Goal: Use online tool/utility: Utilize a website feature to perform a specific function

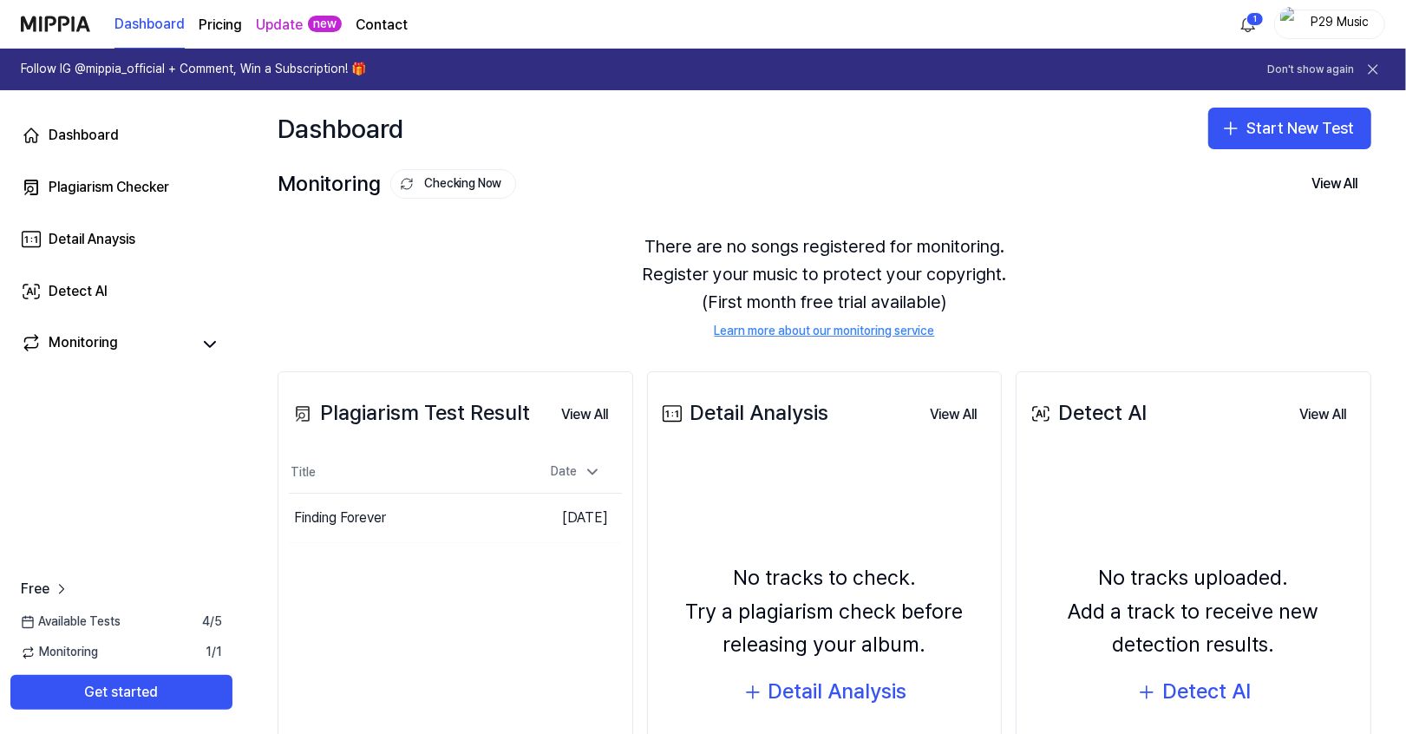
click at [213, 25] on page\) "Pricing" at bounding box center [220, 25] width 43 height 21
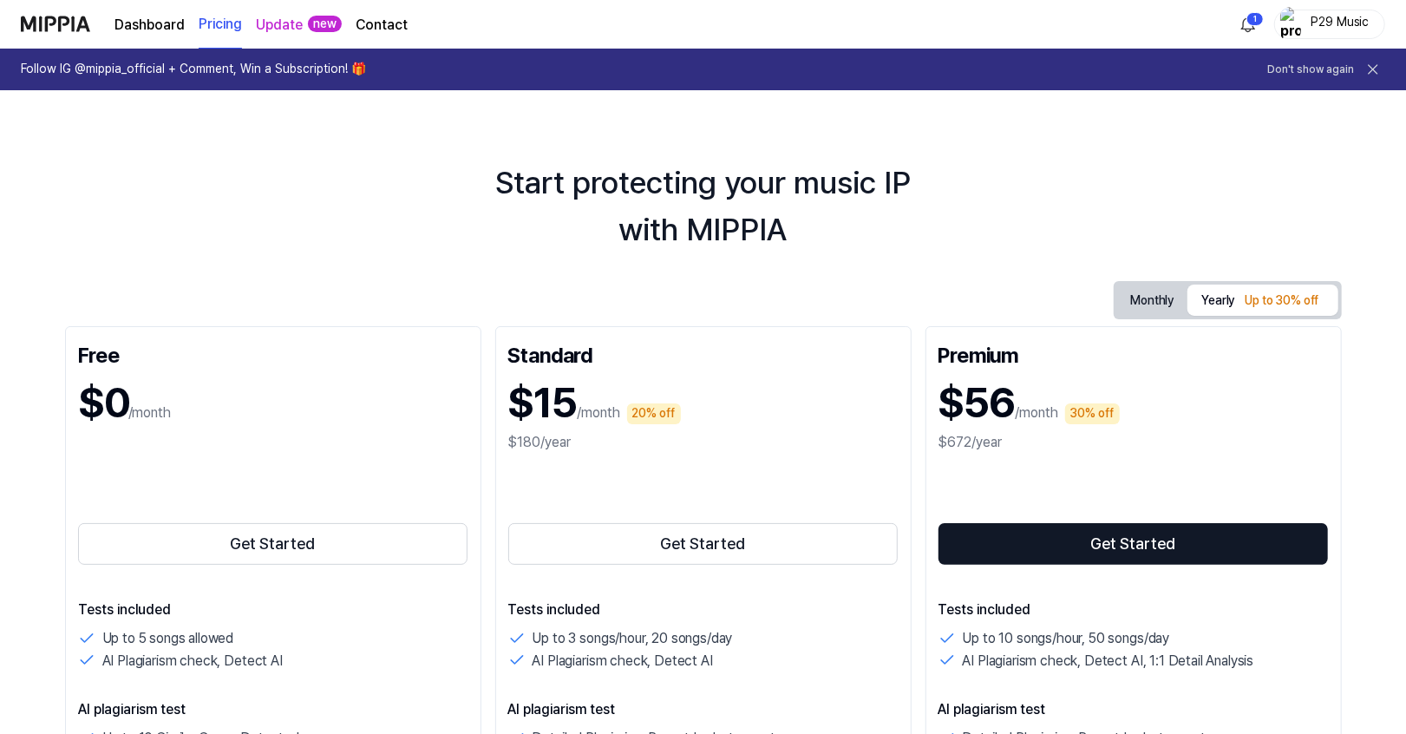
click at [155, 27] on link "Dashboard" at bounding box center [149, 25] width 70 height 21
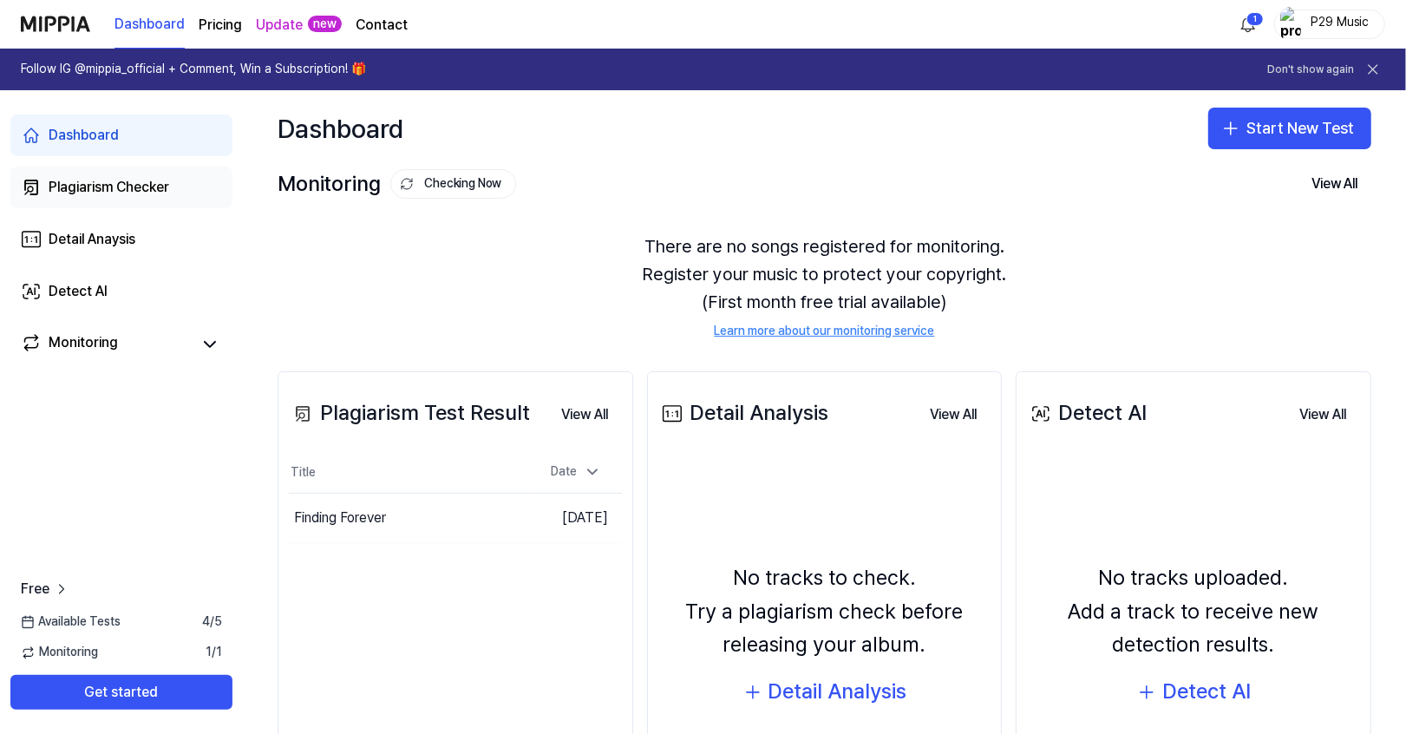
click at [134, 186] on div "Plagiarism Checker" at bounding box center [109, 187] width 121 height 21
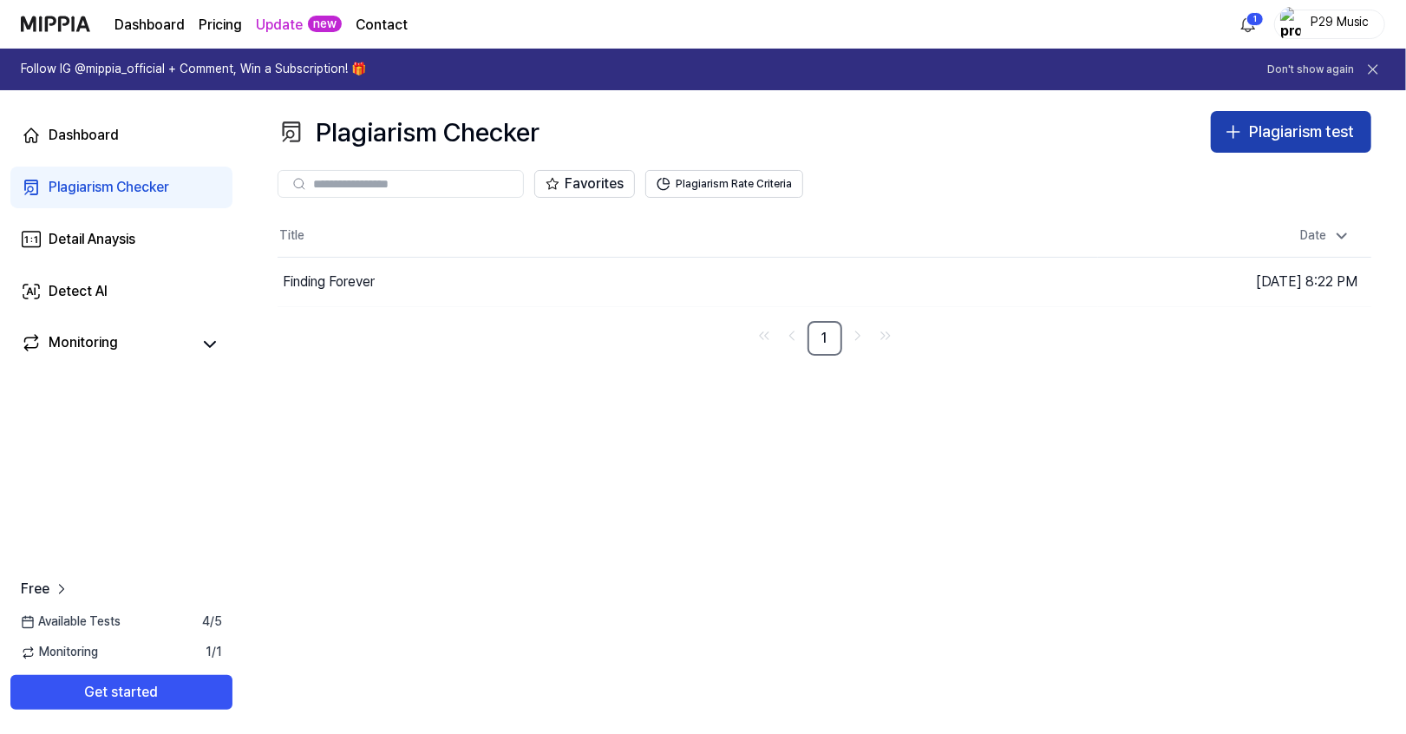
click at [1249, 124] on div "Plagiarism test" at bounding box center [1301, 132] width 105 height 25
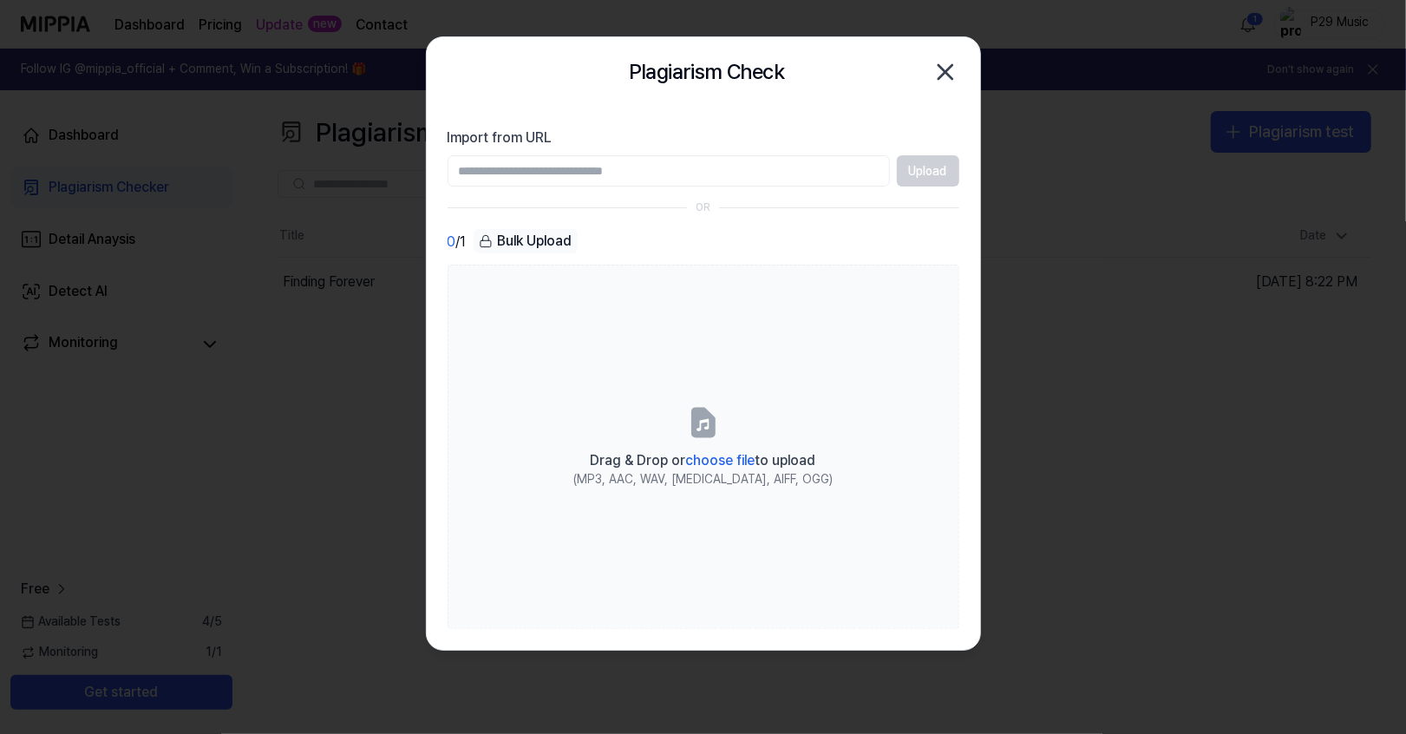
click at [855, 168] on input "Import from URL" at bounding box center [668, 170] width 442 height 31
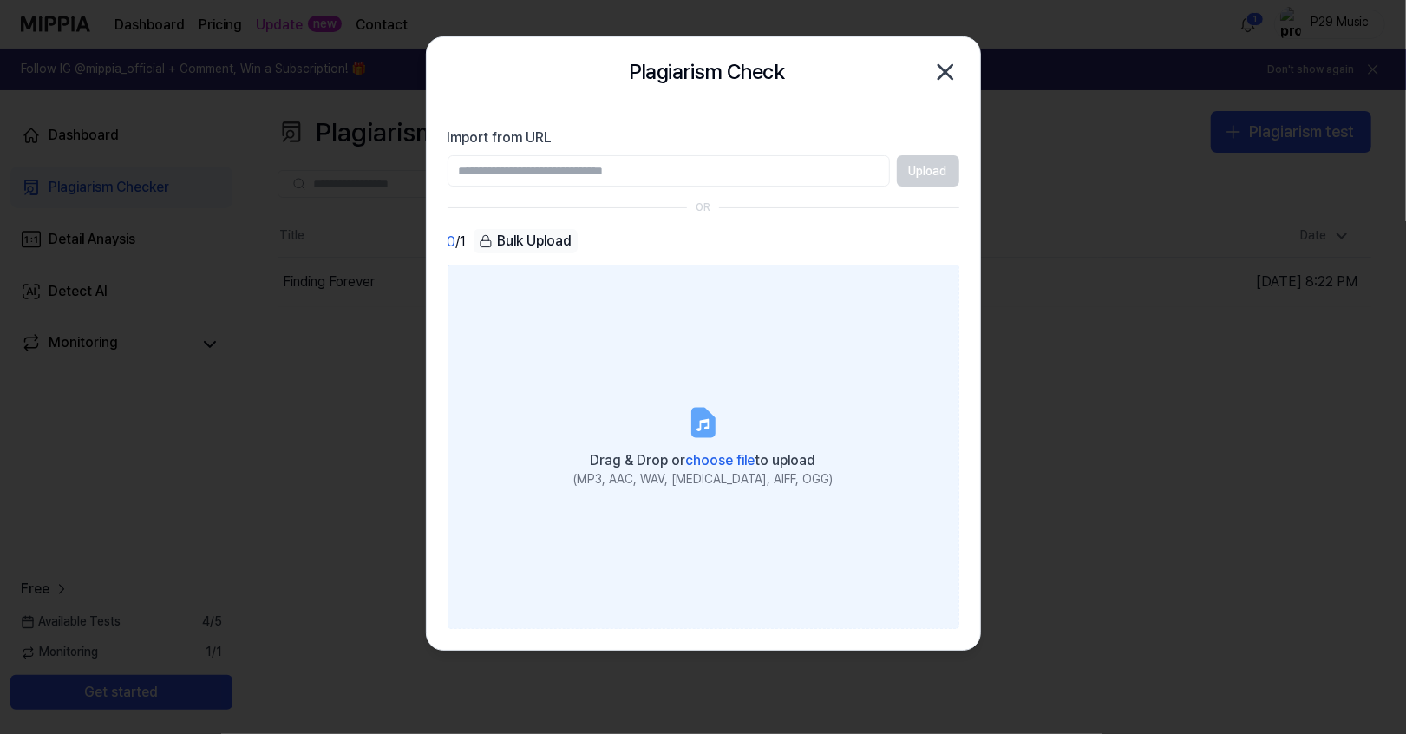
click at [706, 417] on icon at bounding box center [702, 422] width 21 height 27
click at [0, 0] on input "Drag & Drop or choose file to upload (MP3, AAC, WAV, [MEDICAL_DATA], AIFF, OGG)" at bounding box center [0, 0] width 0 height 0
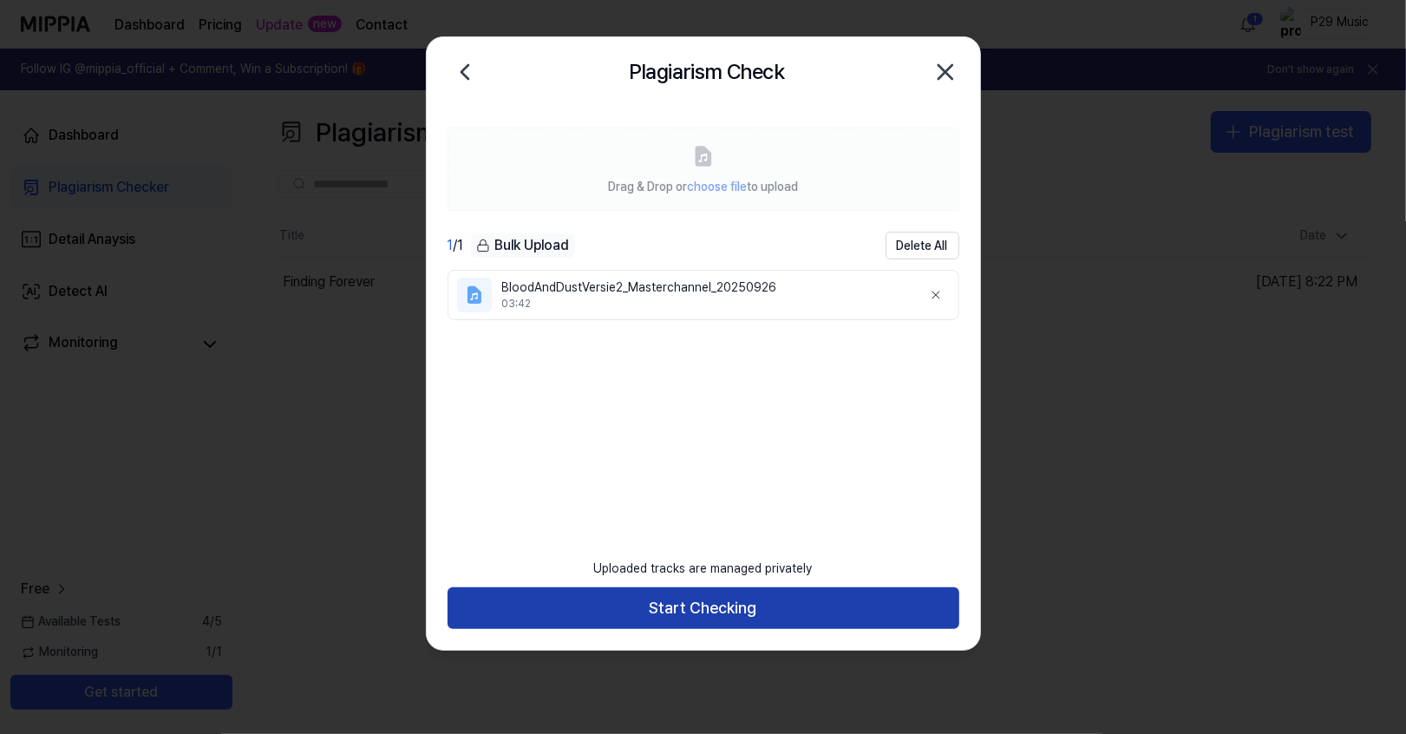
click at [724, 604] on button "Start Checking" at bounding box center [703, 608] width 512 height 42
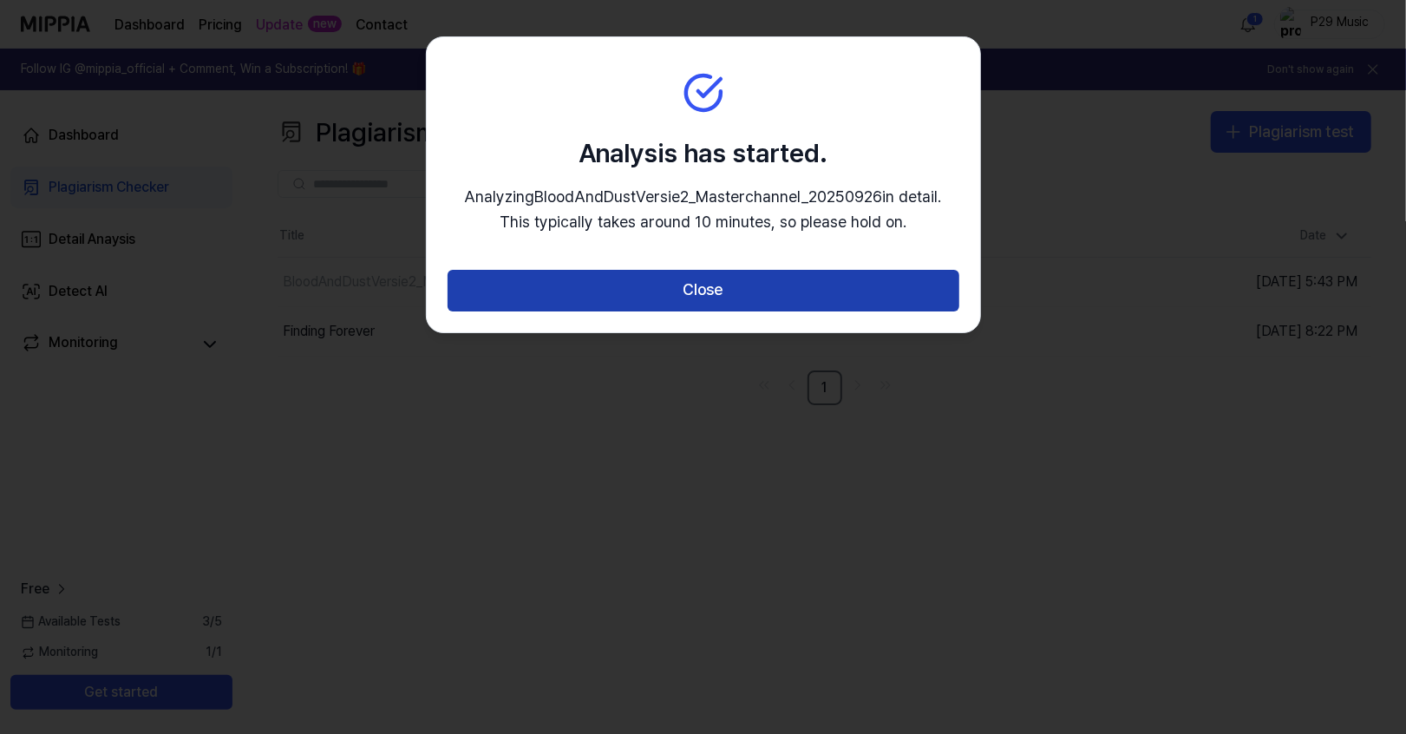
click at [766, 295] on button "Close" at bounding box center [703, 291] width 512 height 42
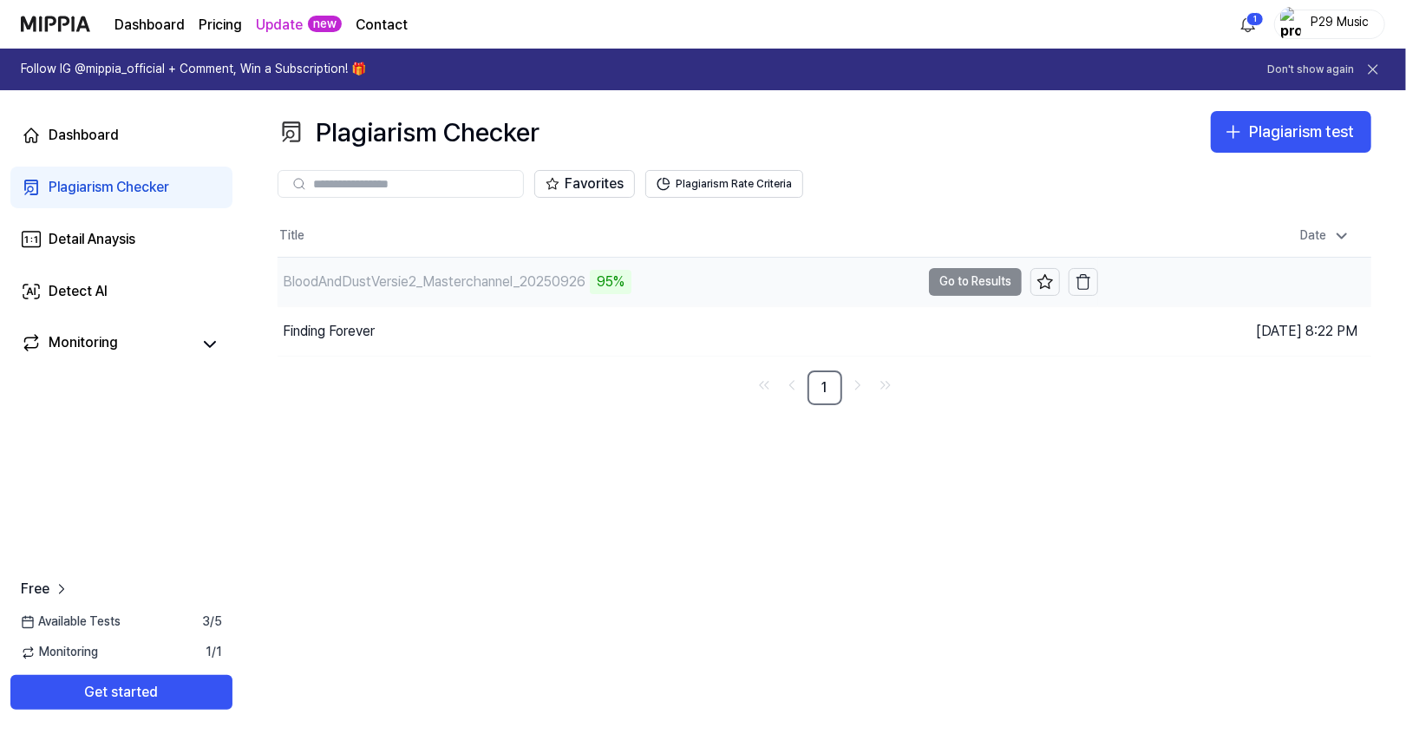
click at [753, 290] on div "BloodAndDustVersie2_Masterchannel_20250926 95%" at bounding box center [598, 282] width 643 height 49
click at [954, 285] on button "Go to Results" at bounding box center [975, 282] width 93 height 28
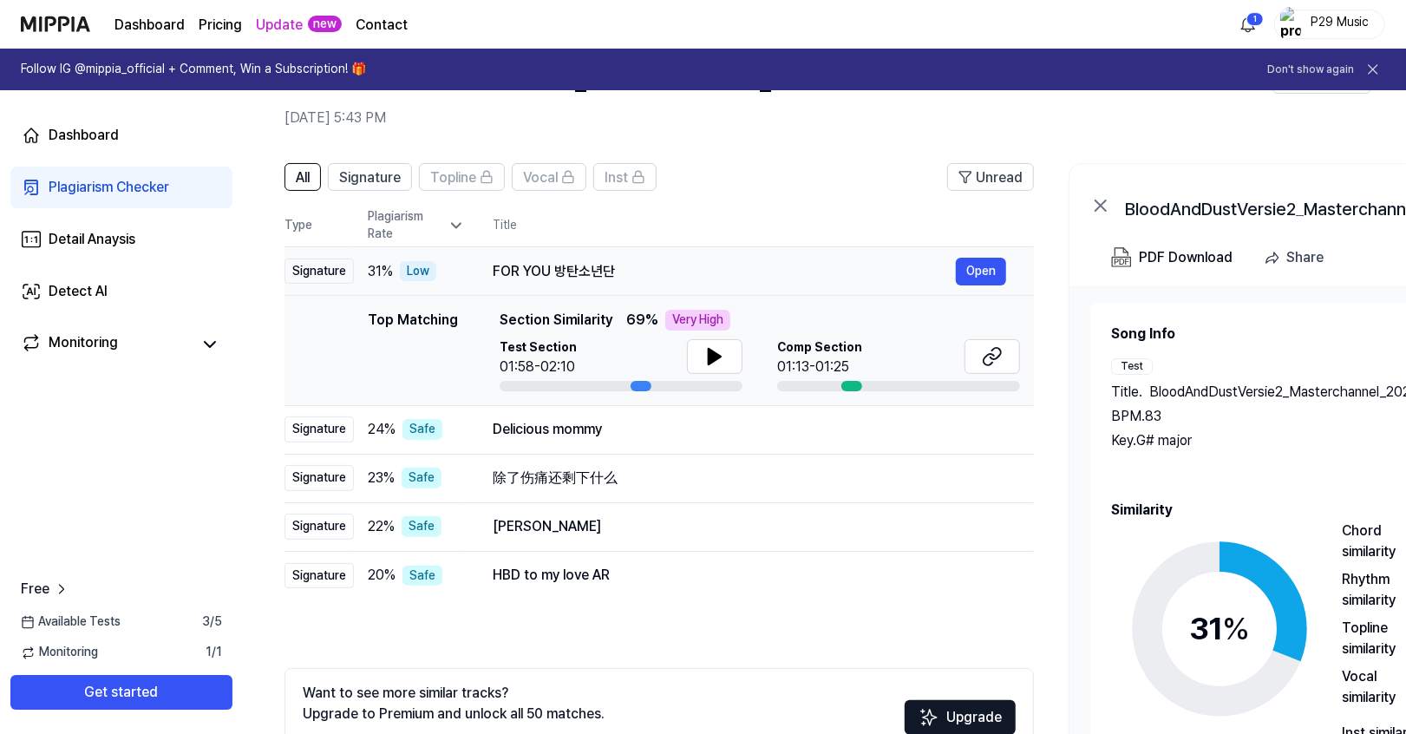
scroll to position [45, 0]
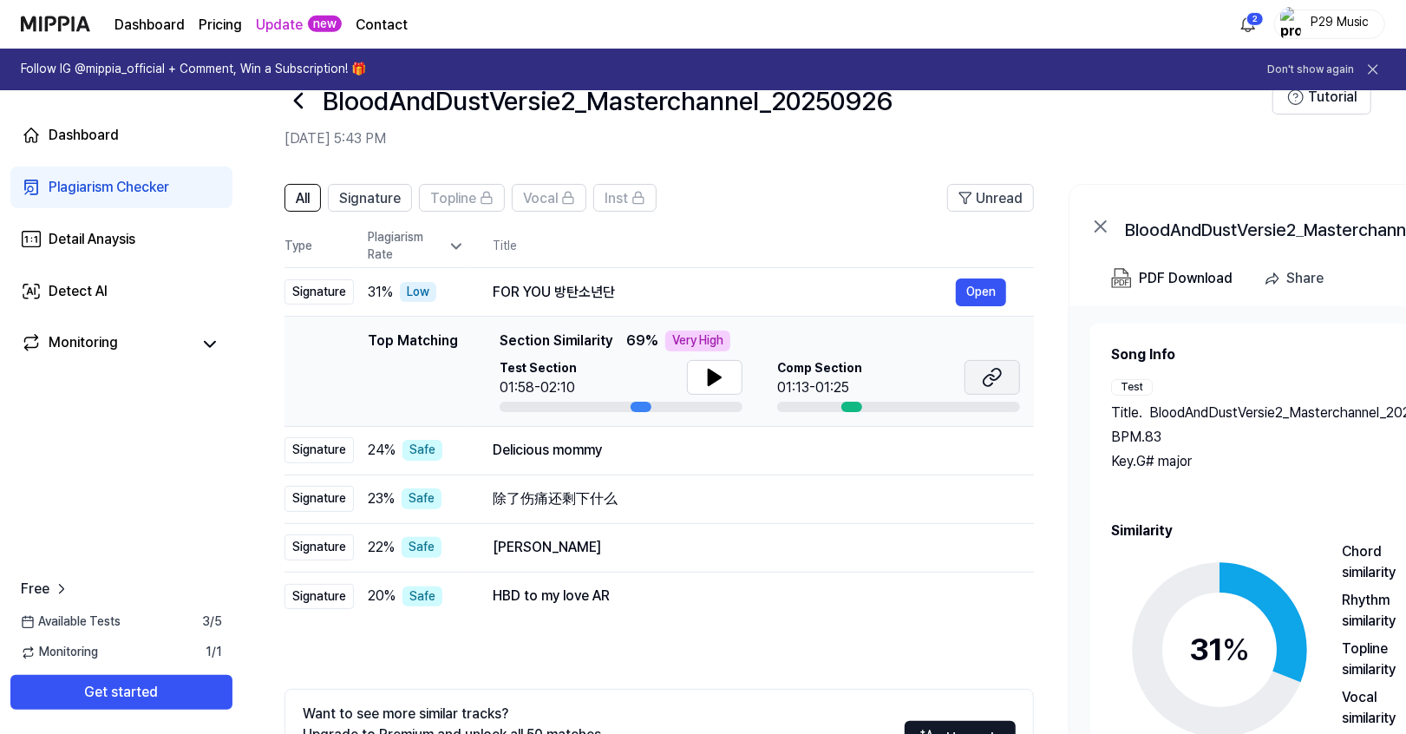
click at [991, 376] on icon at bounding box center [992, 377] width 21 height 21
click at [708, 376] on icon at bounding box center [714, 377] width 12 height 16
click at [709, 376] on icon at bounding box center [710, 377] width 3 height 14
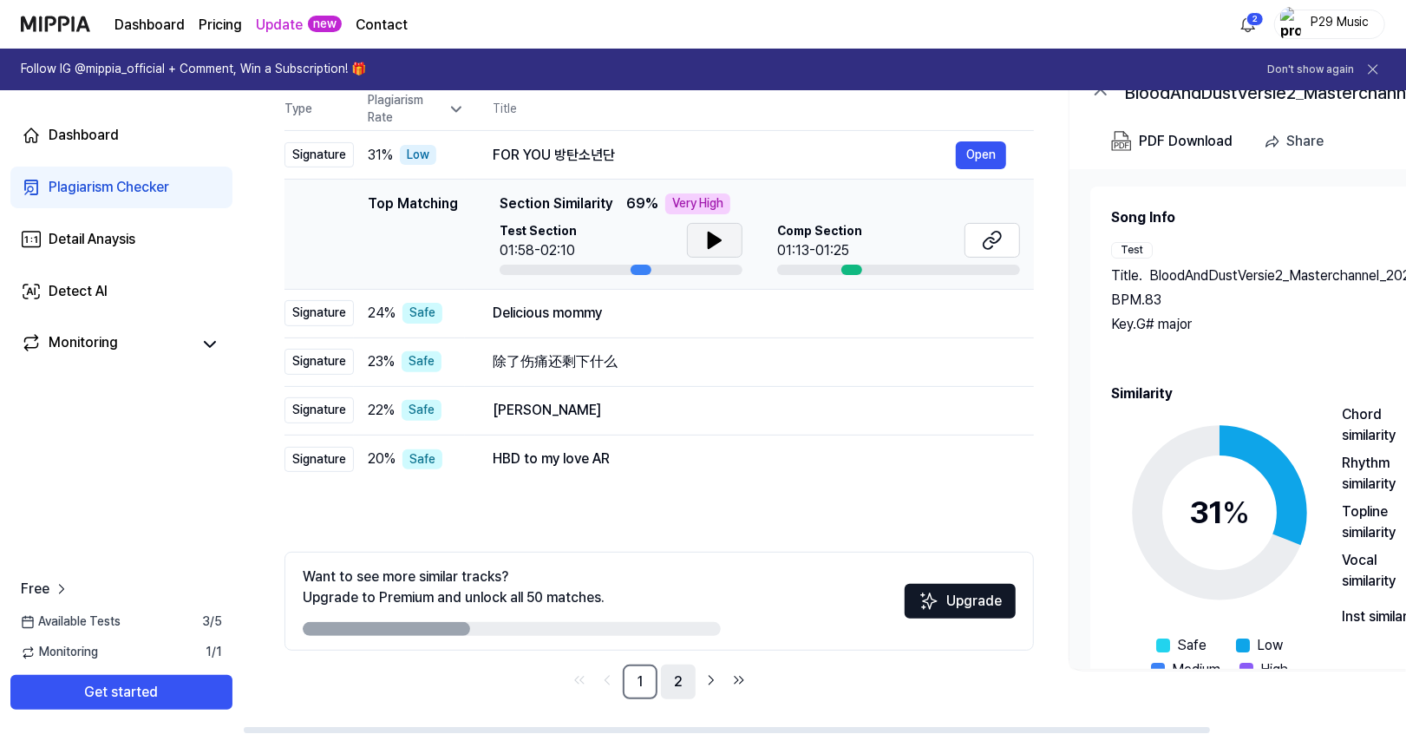
click at [672, 682] on link "2" at bounding box center [678, 681] width 35 height 35
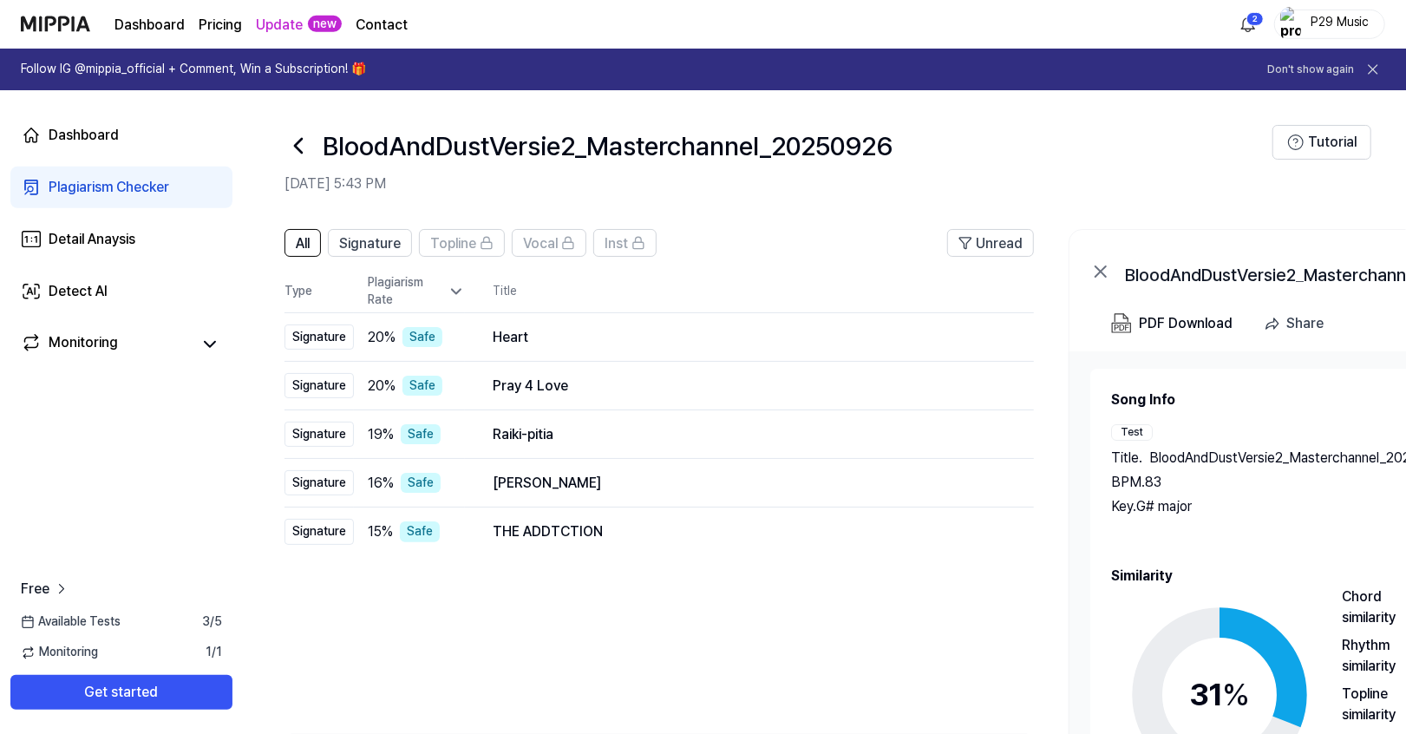
scroll to position [182, 0]
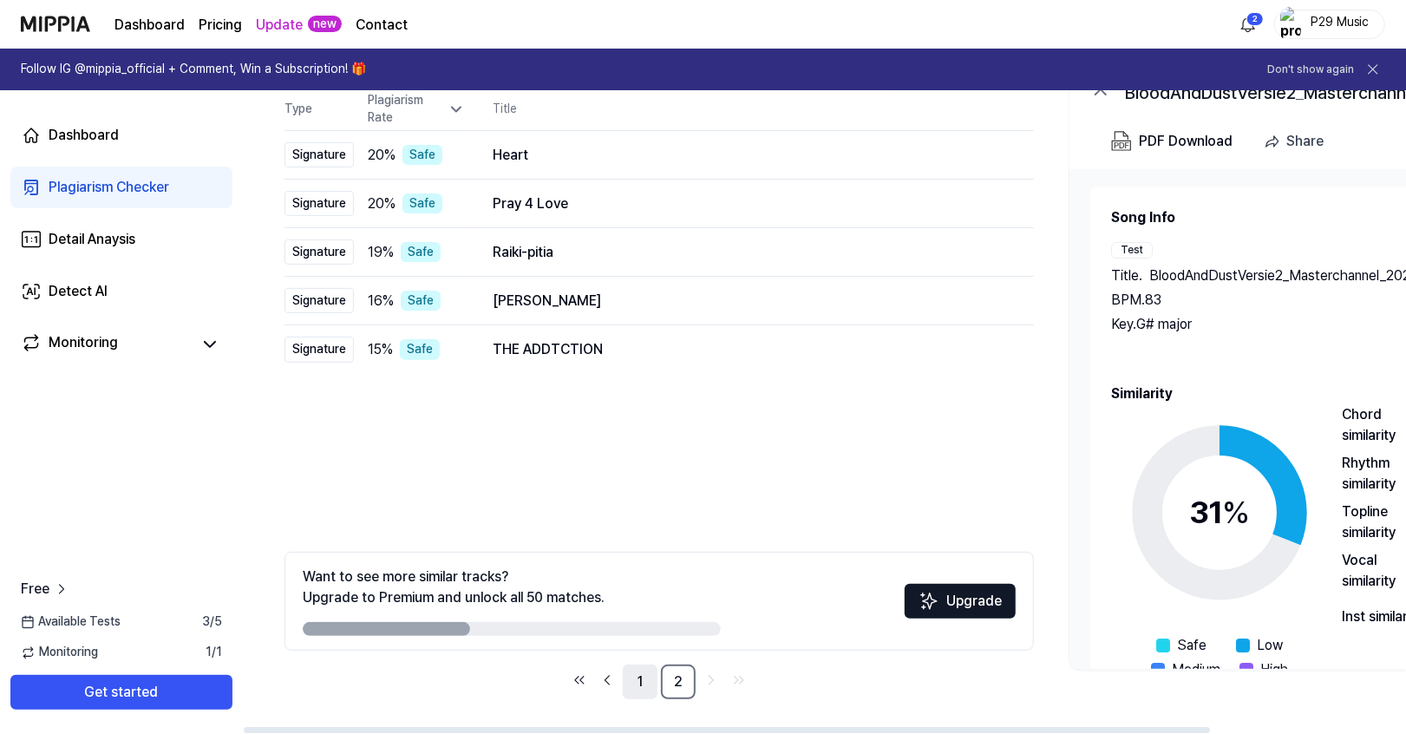
click at [640, 676] on link "1" at bounding box center [640, 681] width 35 height 35
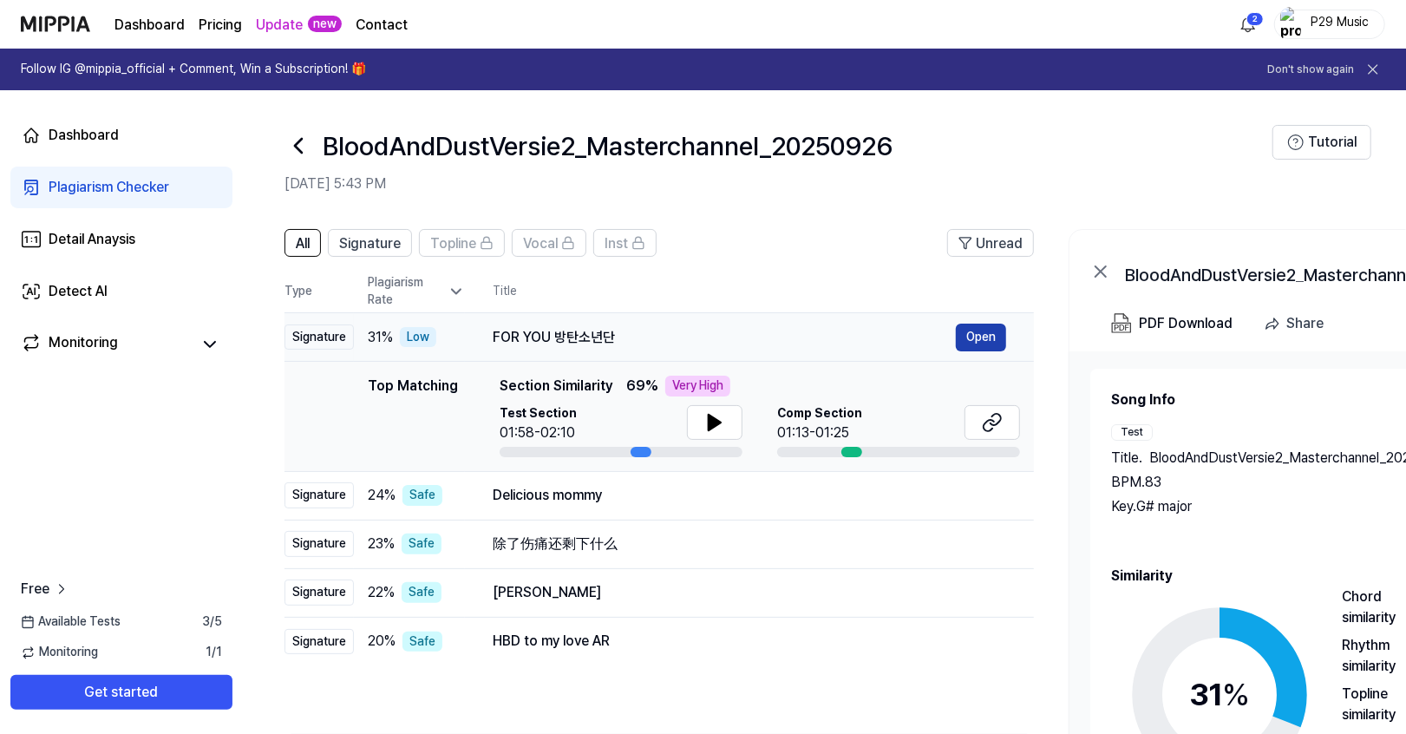
click at [990, 331] on button "Open" at bounding box center [981, 337] width 50 height 28
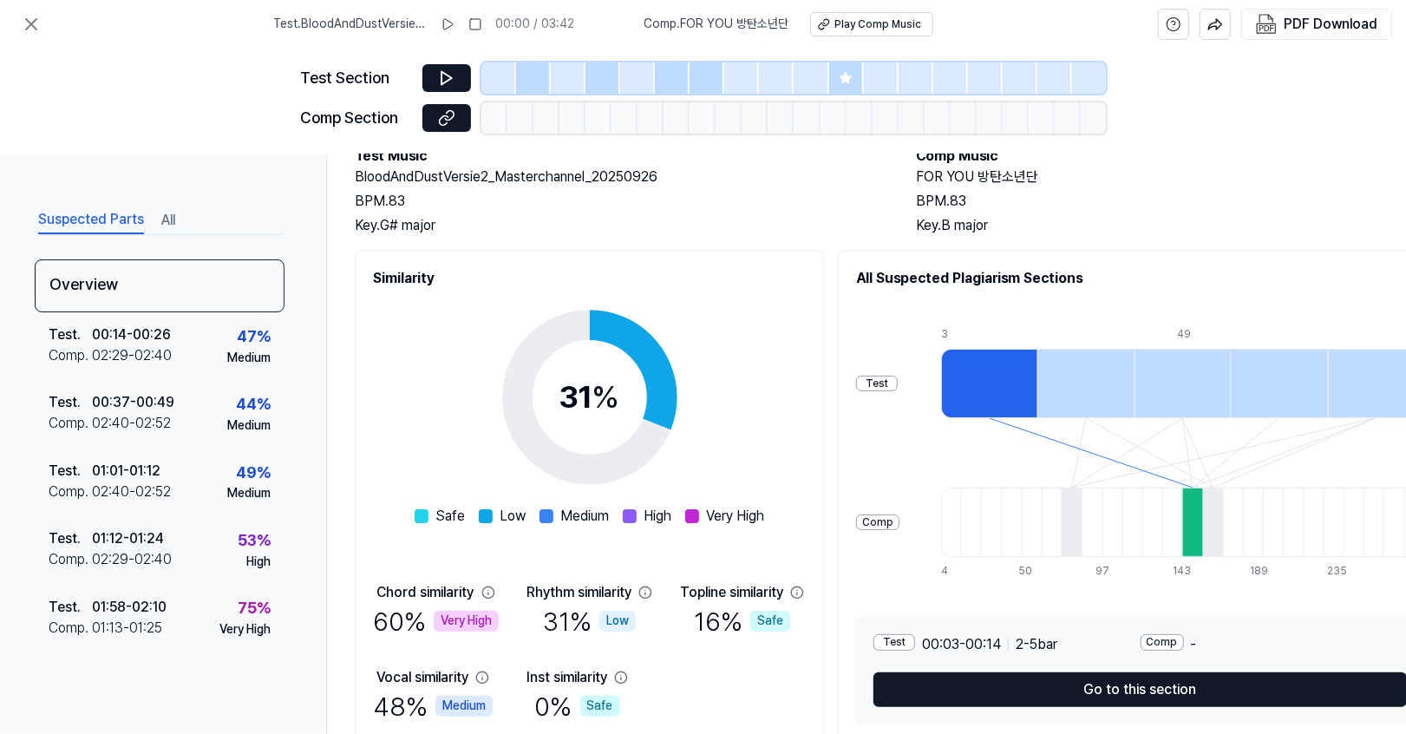
scroll to position [184, 0]
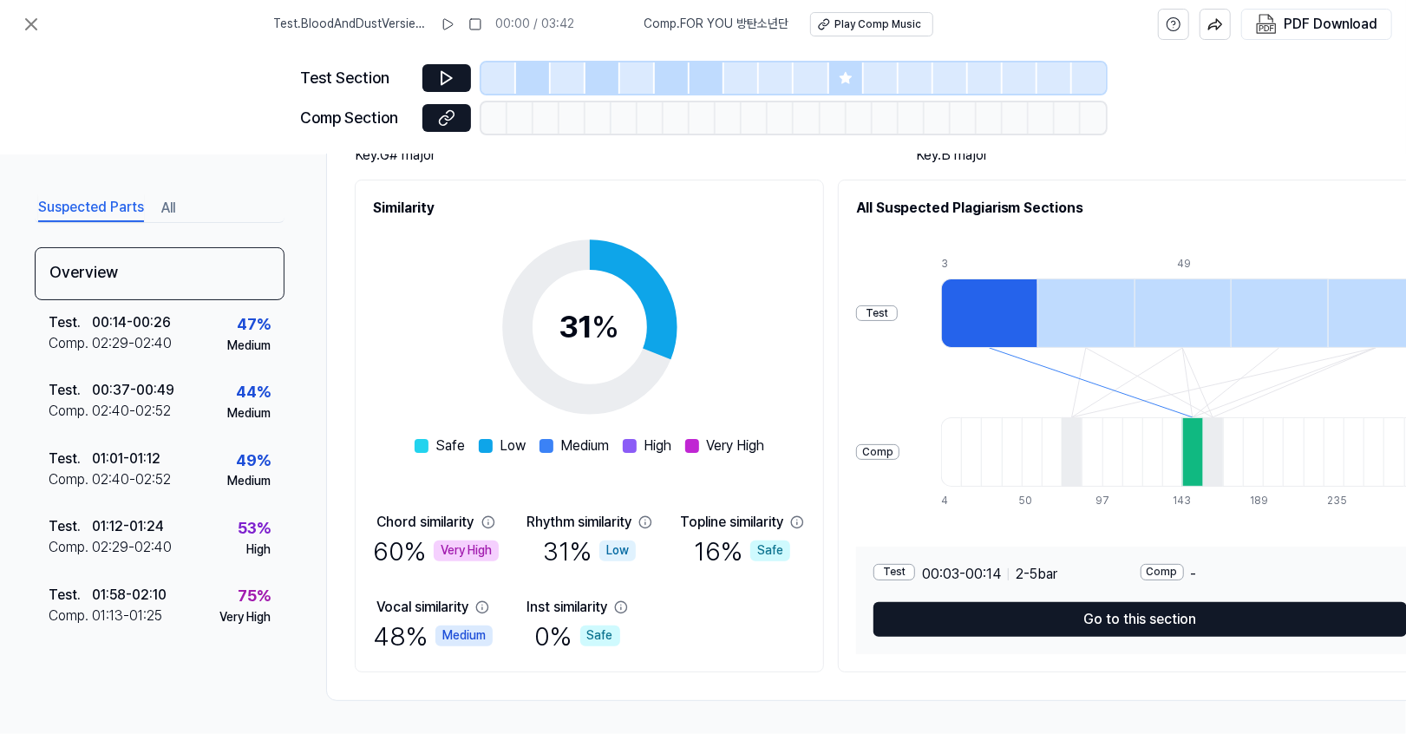
click at [458, 540] on div "Very High" at bounding box center [466, 550] width 65 height 21
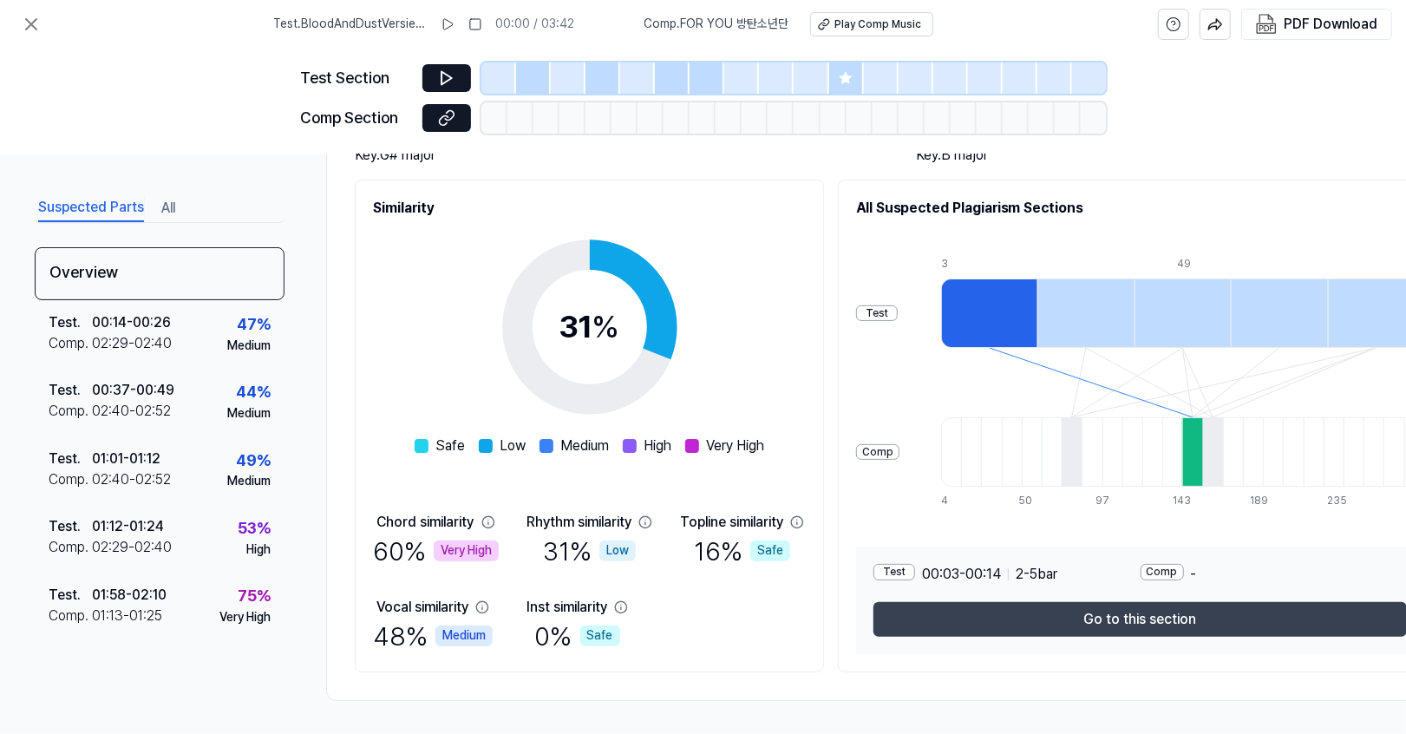
click at [1103, 613] on button "Go to this section" at bounding box center [1139, 619] width 533 height 35
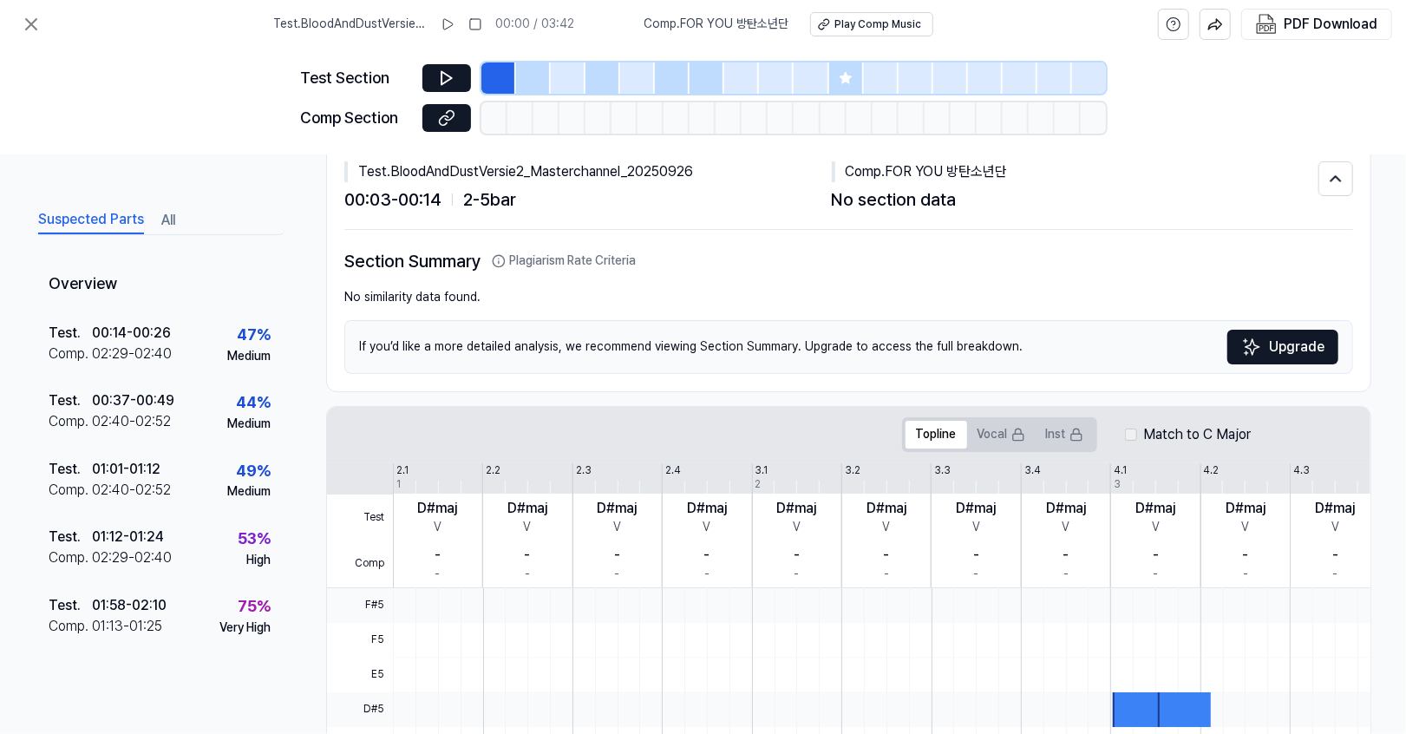
scroll to position [29, 0]
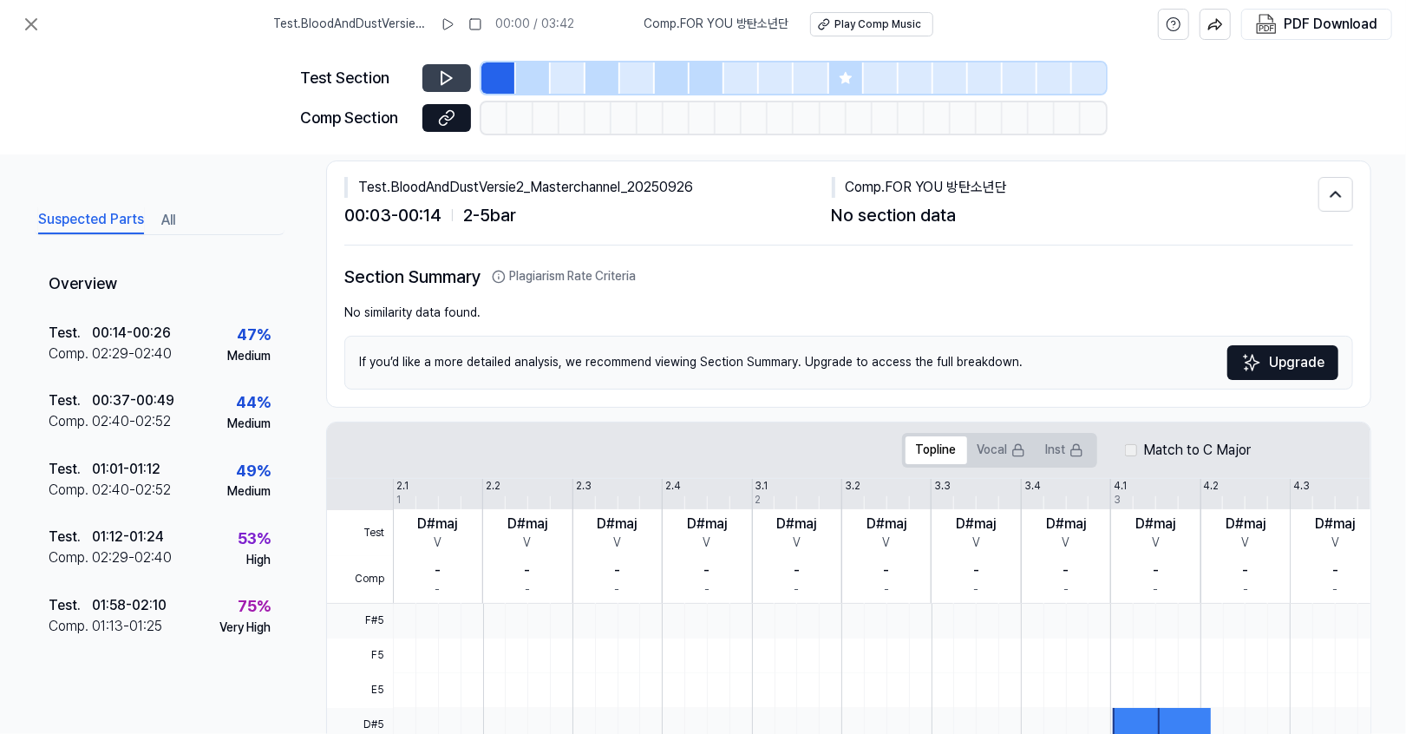
click at [448, 83] on icon at bounding box center [446, 77] width 17 height 17
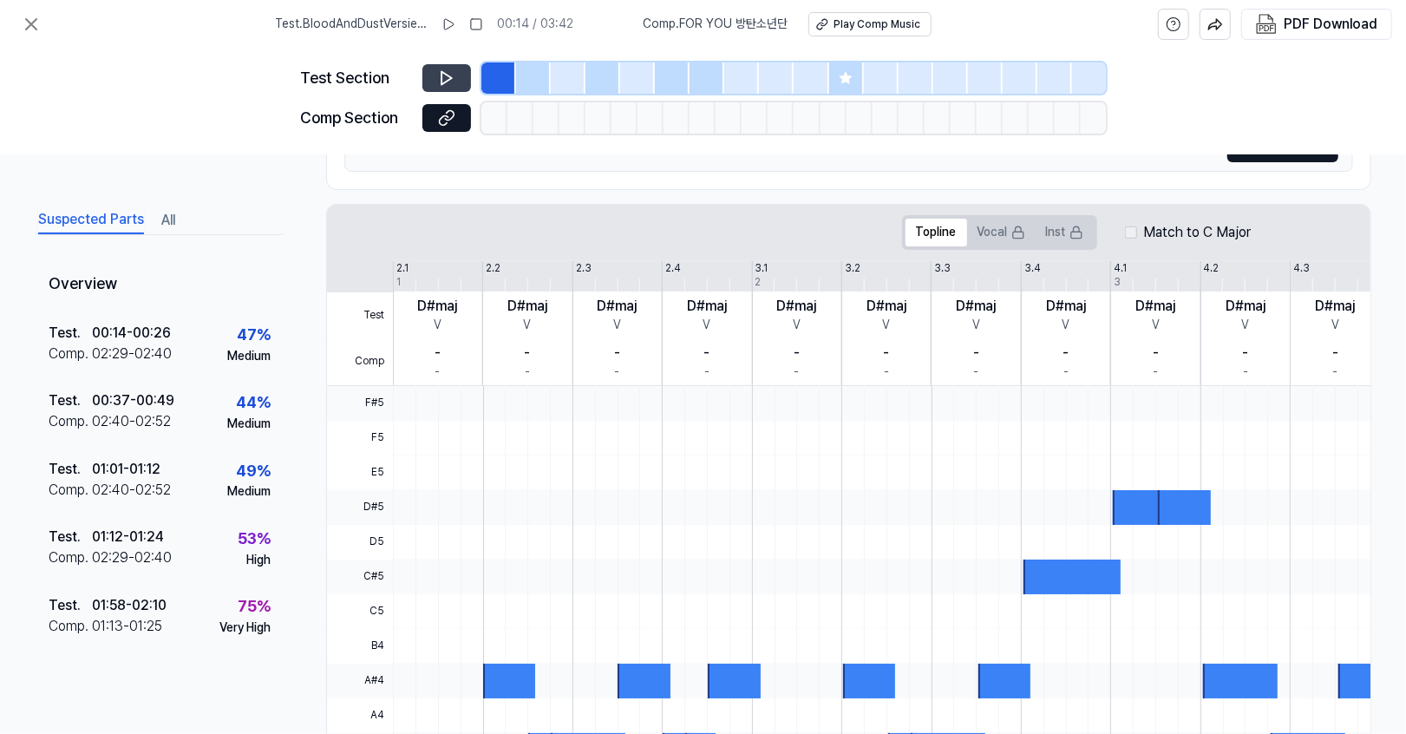
scroll to position [233, 0]
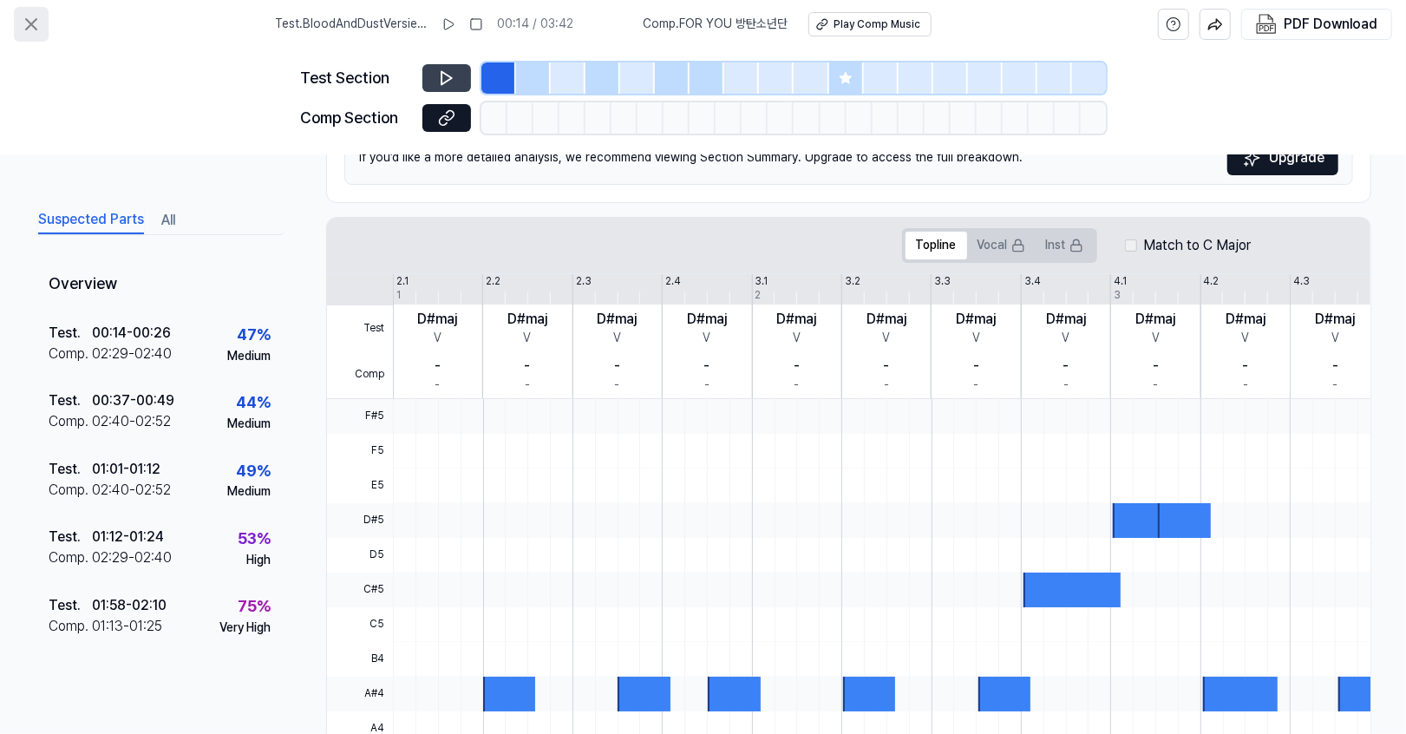
click at [29, 23] on icon at bounding box center [31, 24] width 10 height 10
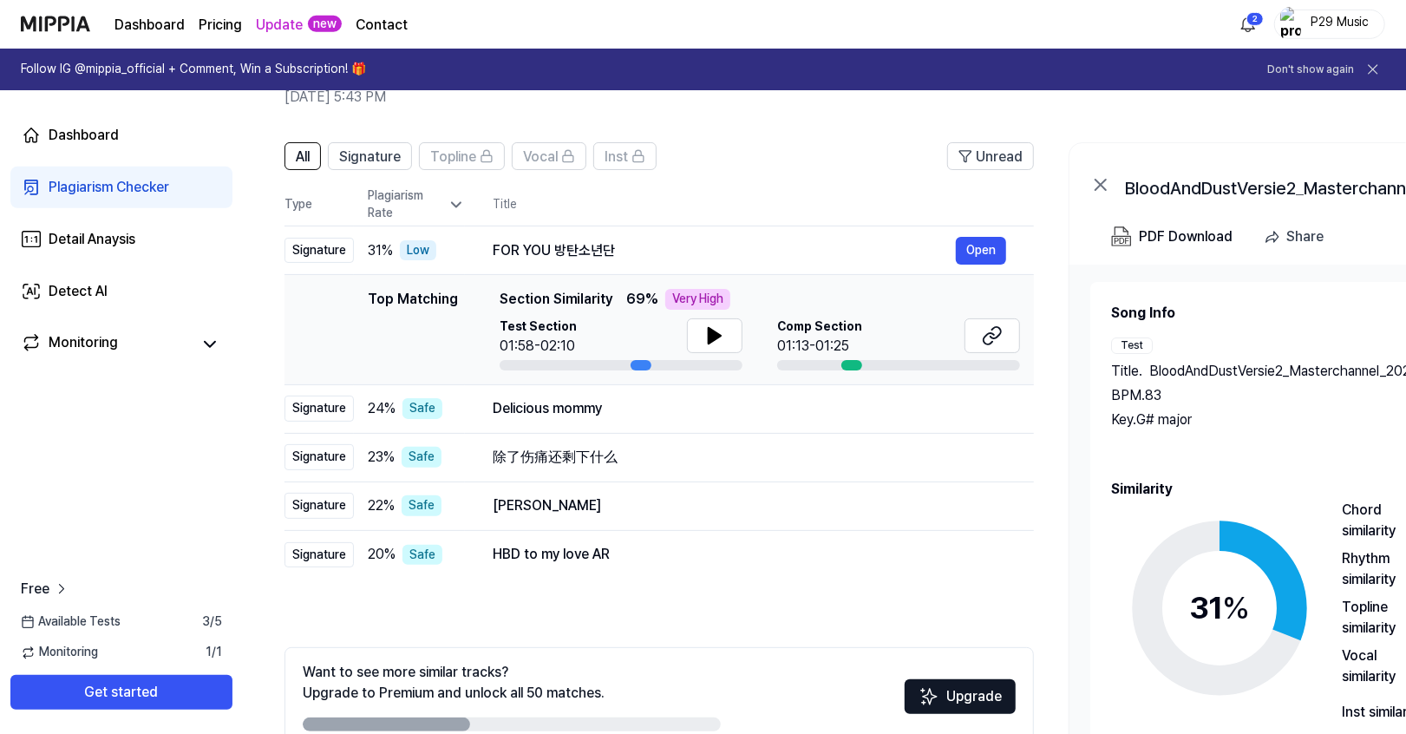
scroll to position [91, 0]
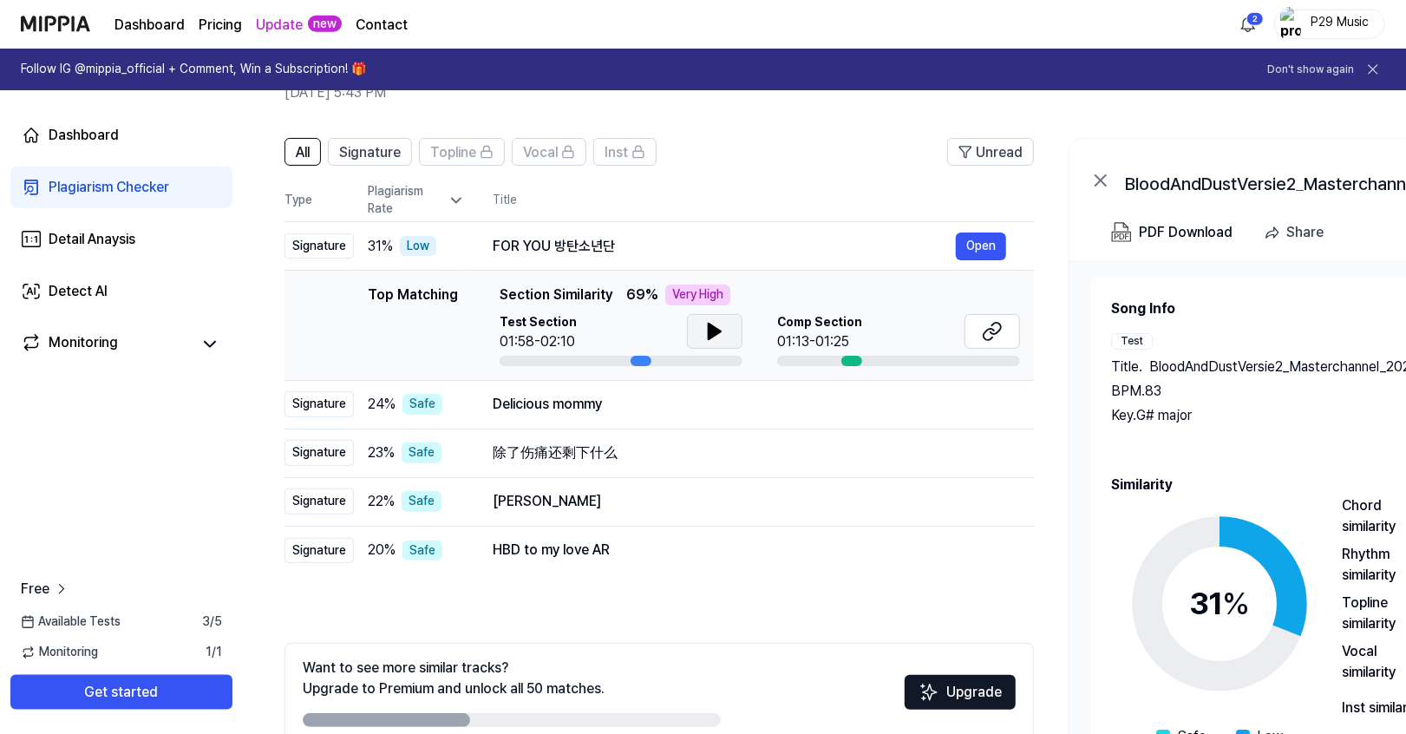
click at [717, 325] on icon at bounding box center [714, 331] width 21 height 21
click at [722, 324] on icon at bounding box center [714, 331] width 21 height 21
click at [714, 327] on icon at bounding box center [714, 331] width 21 height 21
click at [988, 329] on icon at bounding box center [992, 331] width 21 height 21
click at [117, 244] on div "Detail Anaysis" at bounding box center [92, 239] width 87 height 21
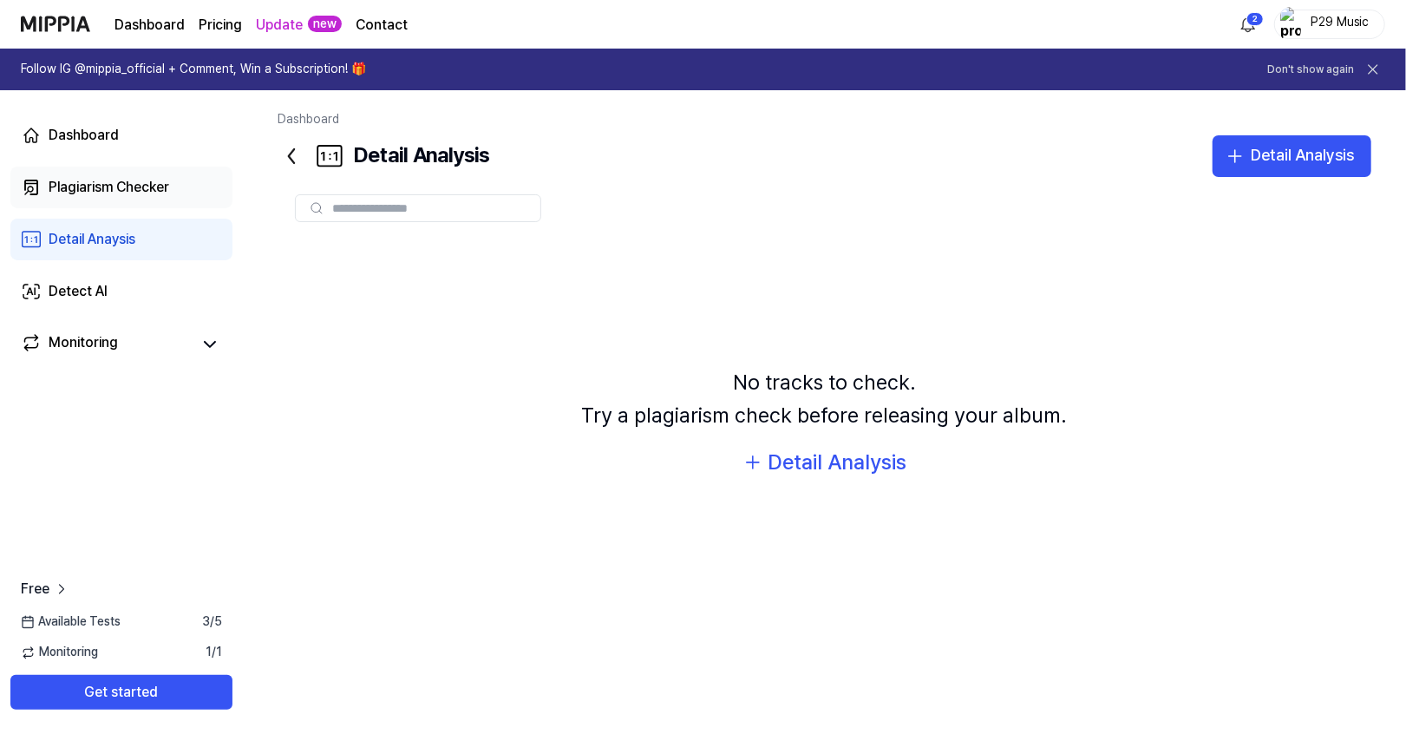
click at [121, 182] on div "Plagiarism Checker" at bounding box center [109, 187] width 121 height 21
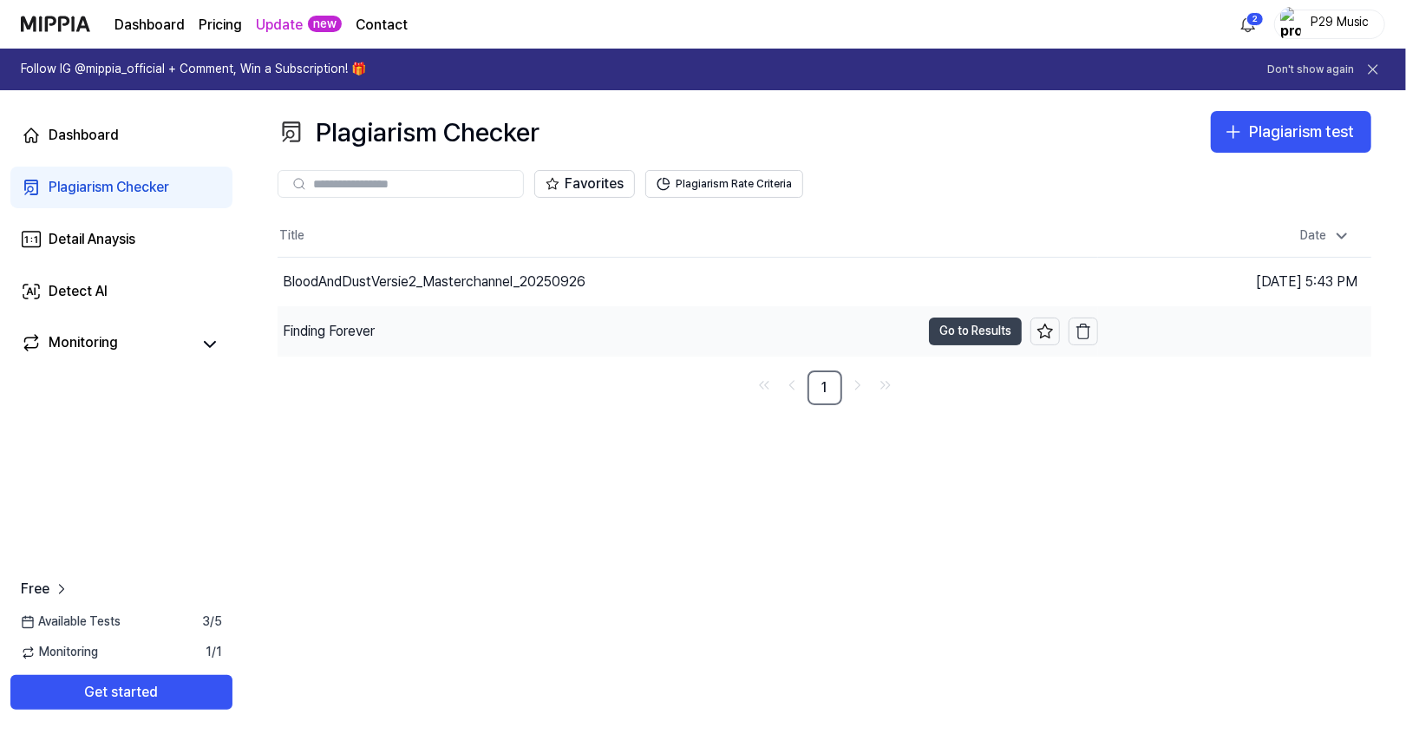
click at [950, 333] on button "Go to Results" at bounding box center [975, 331] width 93 height 28
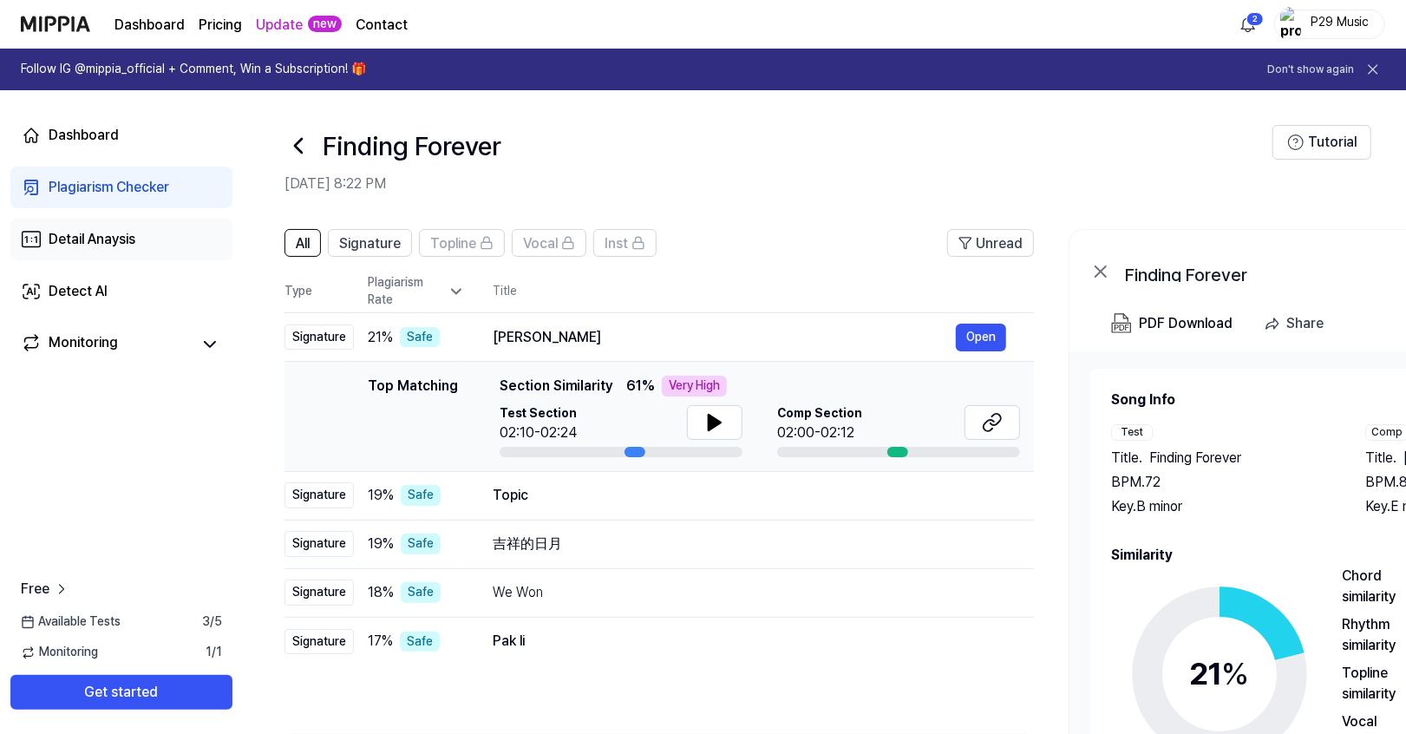
click at [100, 244] on div "Detail Anaysis" at bounding box center [92, 239] width 87 height 21
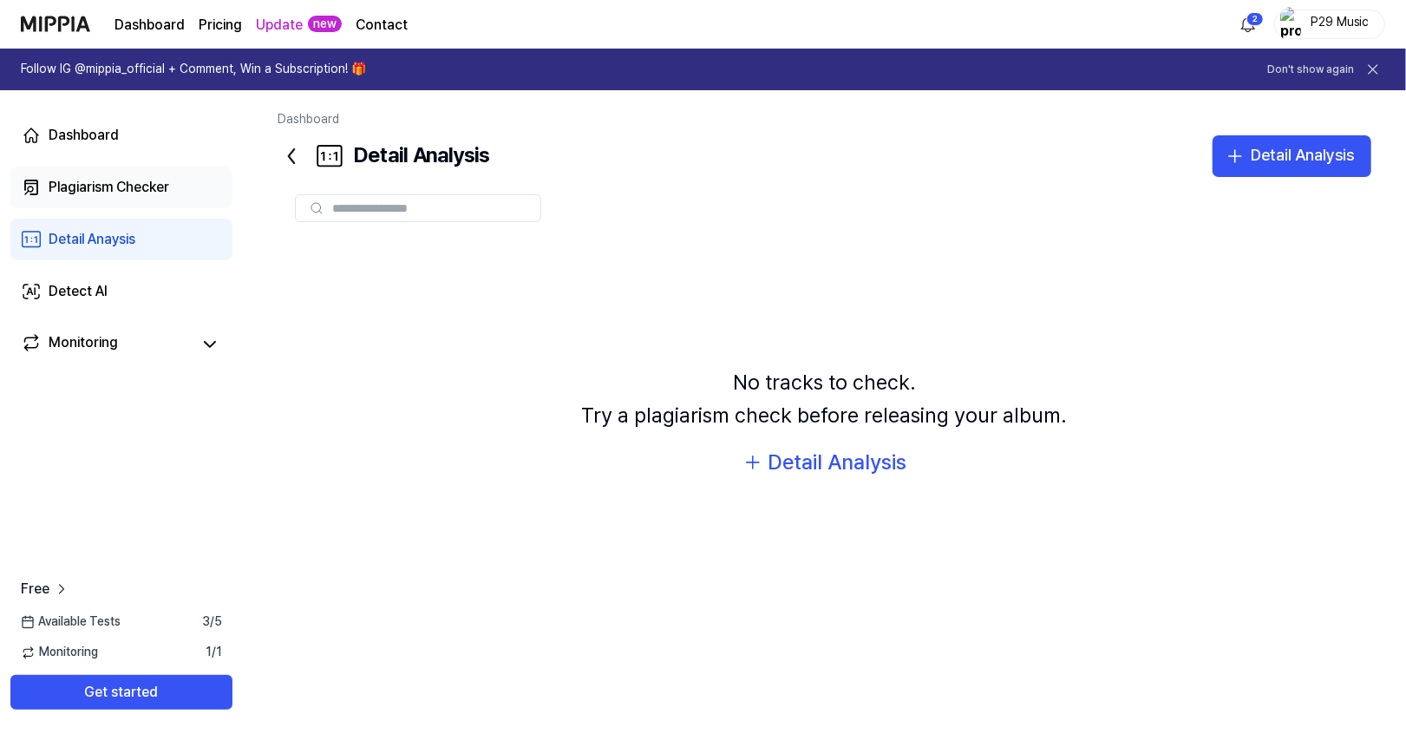
click at [146, 195] on div "Plagiarism Checker" at bounding box center [109, 187] width 121 height 21
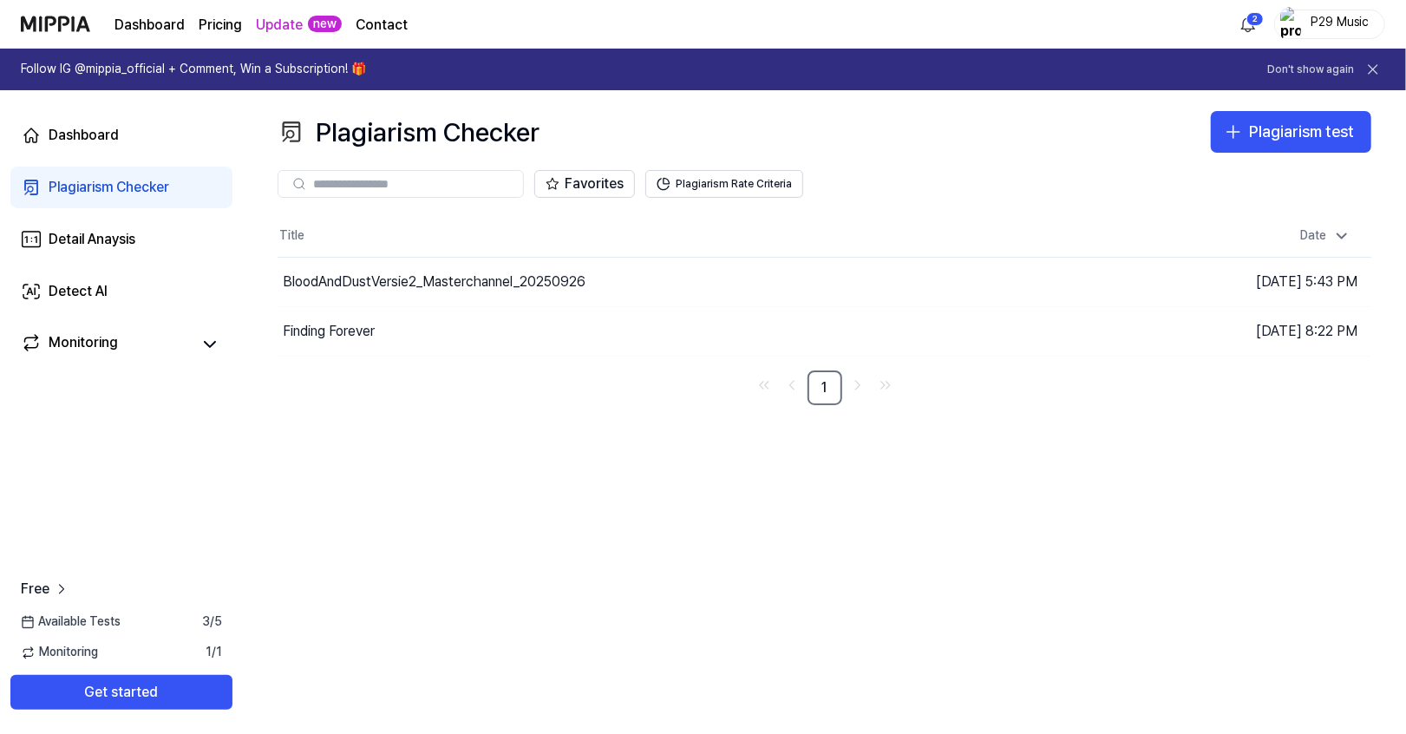
click at [98, 175] on link "Plagiarism Checker" at bounding box center [121, 187] width 222 height 42
click at [338, 268] on div "BloodAndDustVersie2_Masterchannel_20250926" at bounding box center [598, 282] width 643 height 49
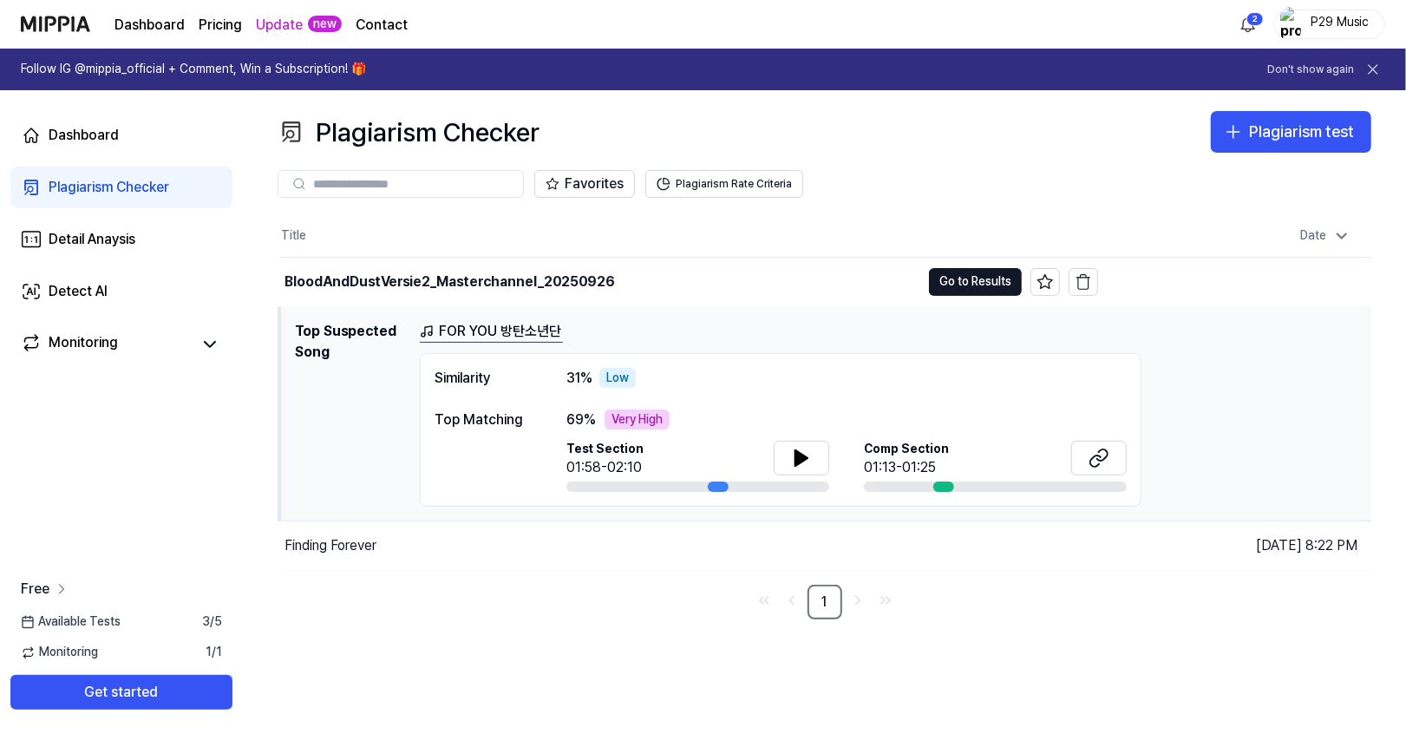
click at [62, 586] on icon at bounding box center [62, 588] width 4 height 9
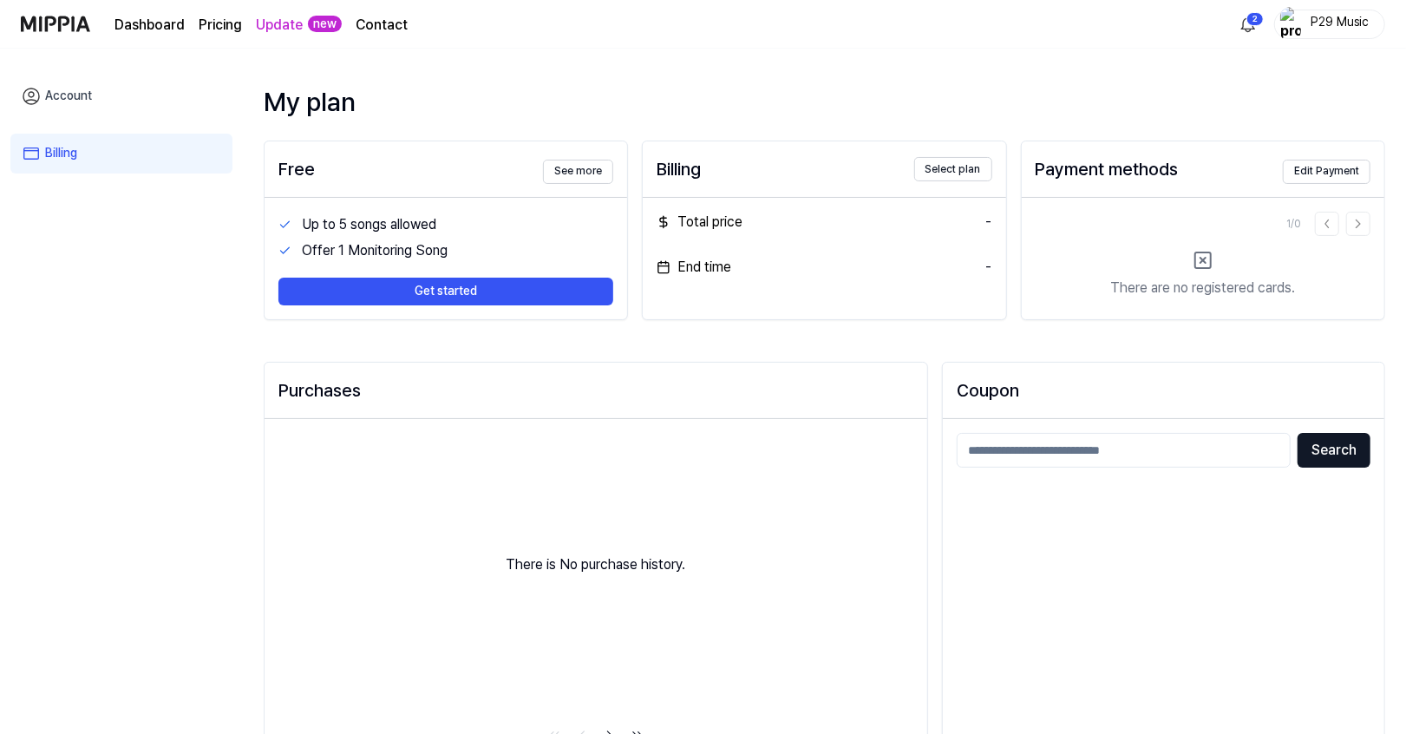
scroll to position [60, 0]
